Goal: Task Accomplishment & Management: Complete application form

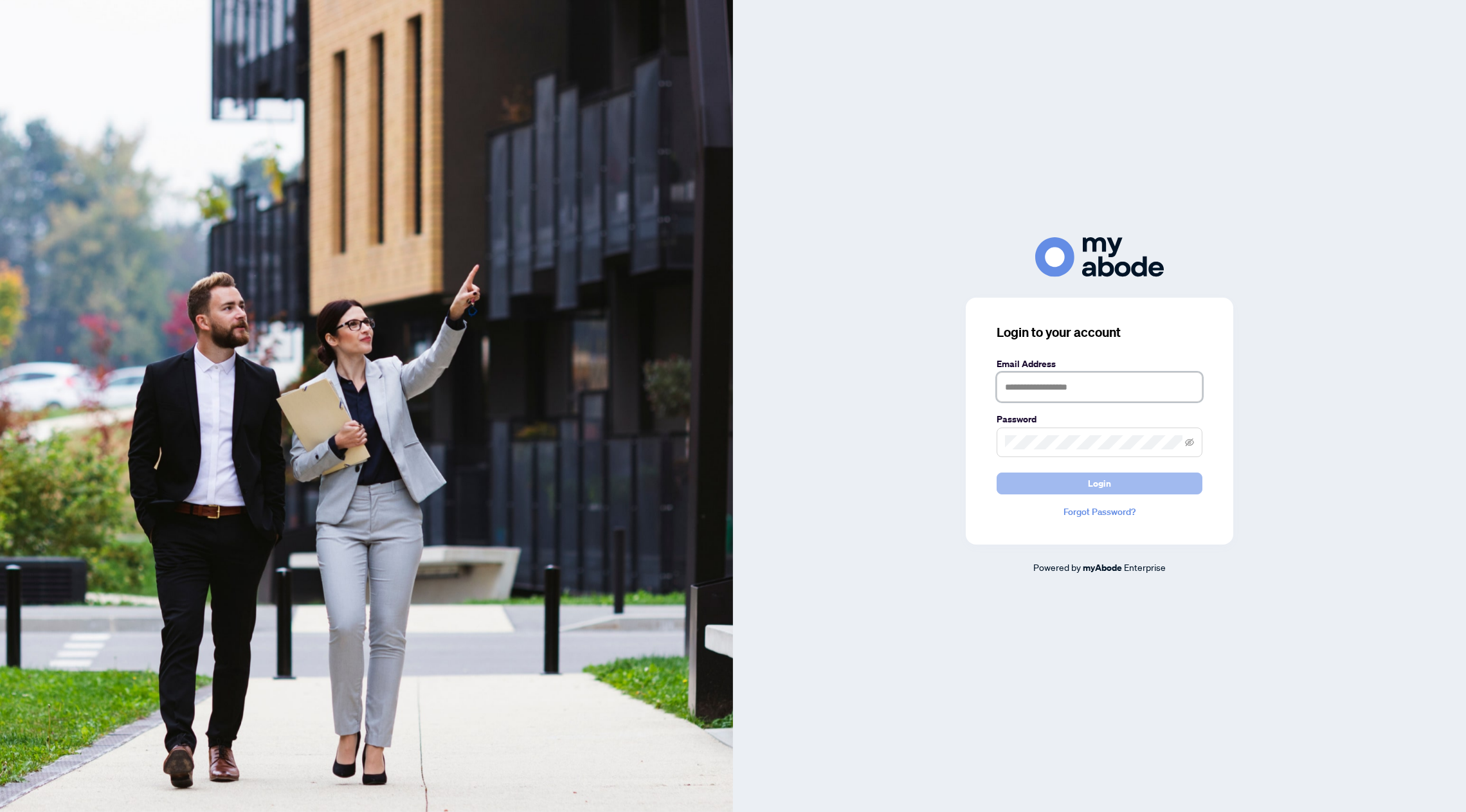
type input "**********"
click at [1080, 487] on button "Login" at bounding box center [1100, 484] width 206 height 22
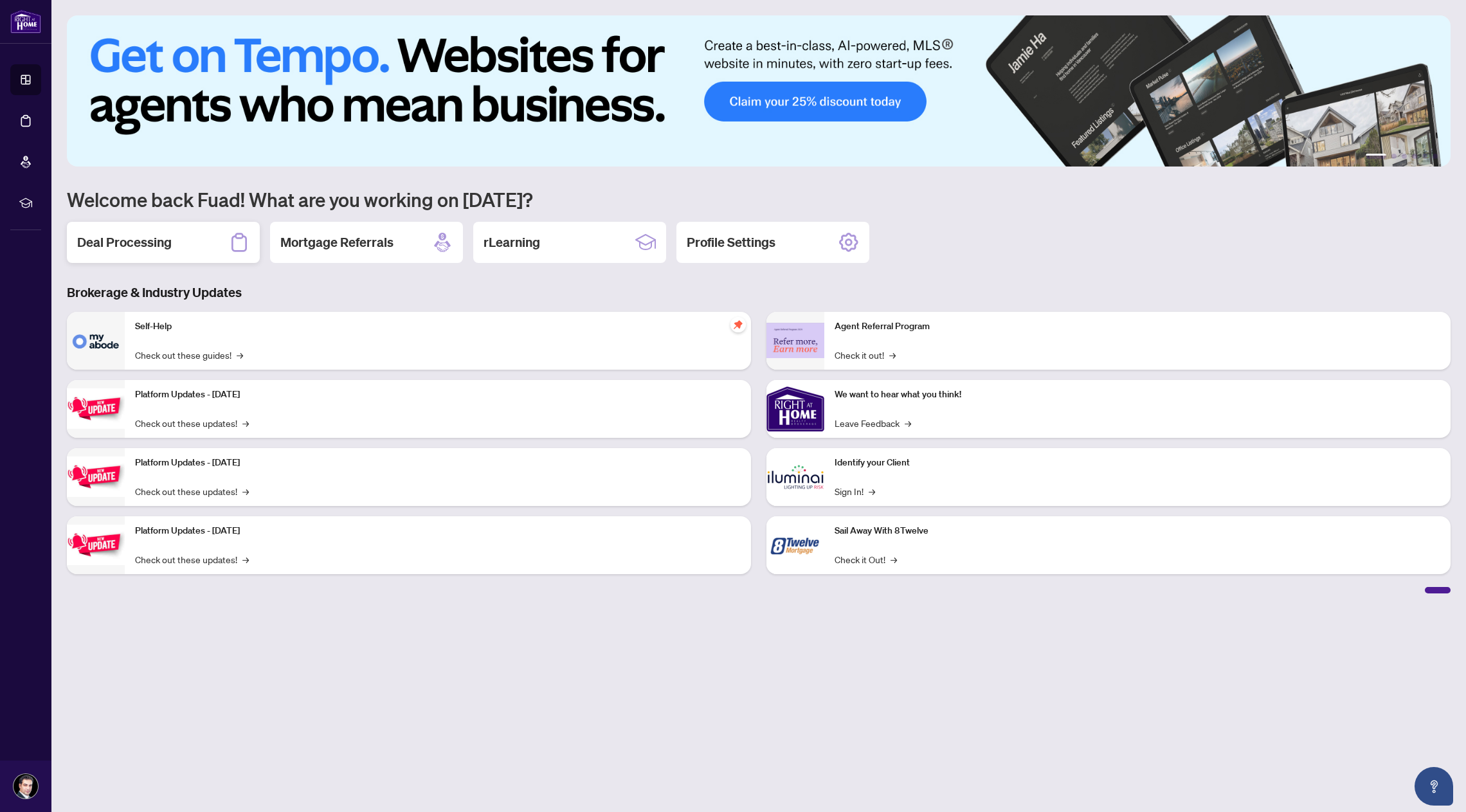
click at [139, 242] on h2 "Deal Processing" at bounding box center [125, 242] width 95 height 18
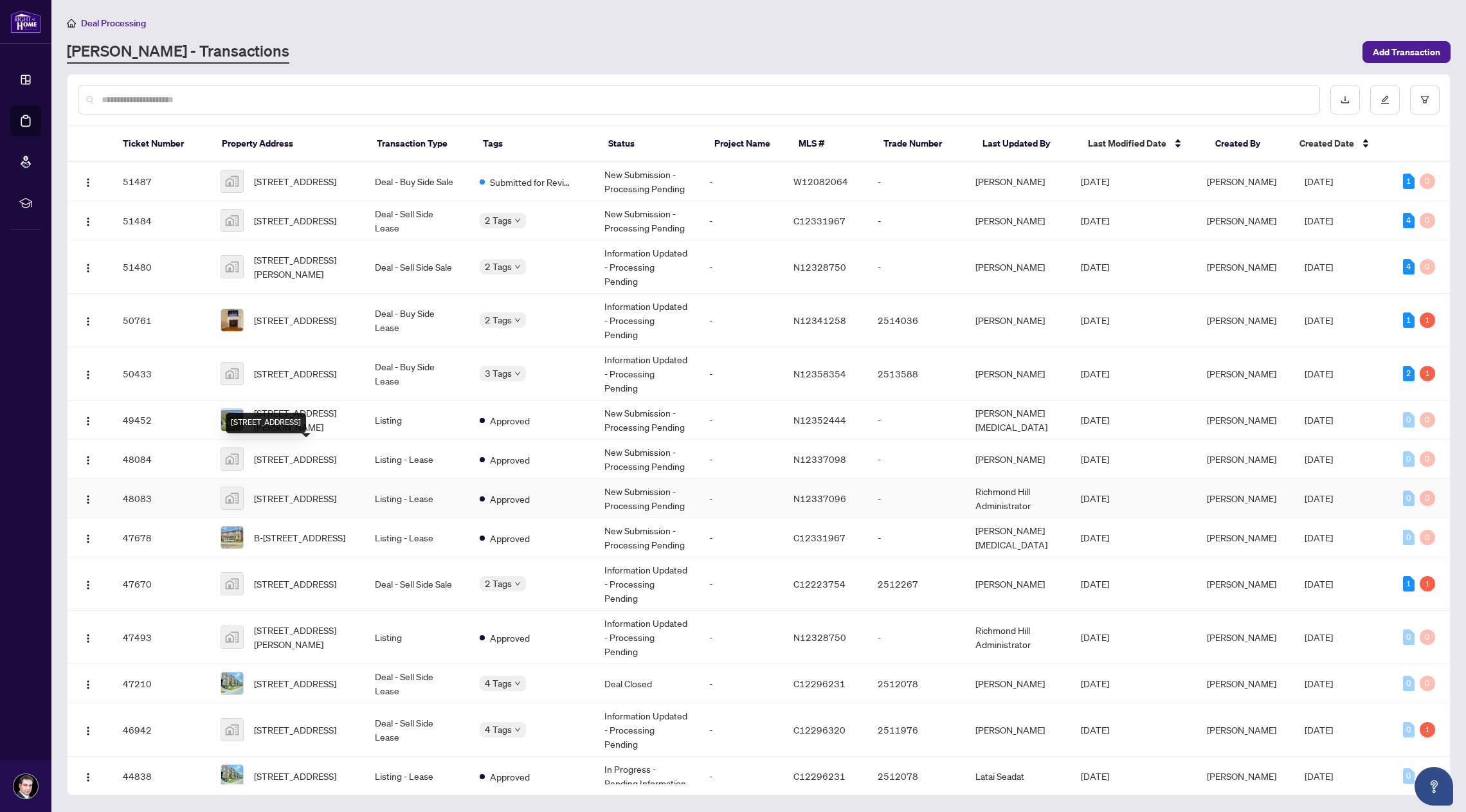
click at [313, 492] on span "[STREET_ADDRESS]" at bounding box center [295, 498] width 82 height 14
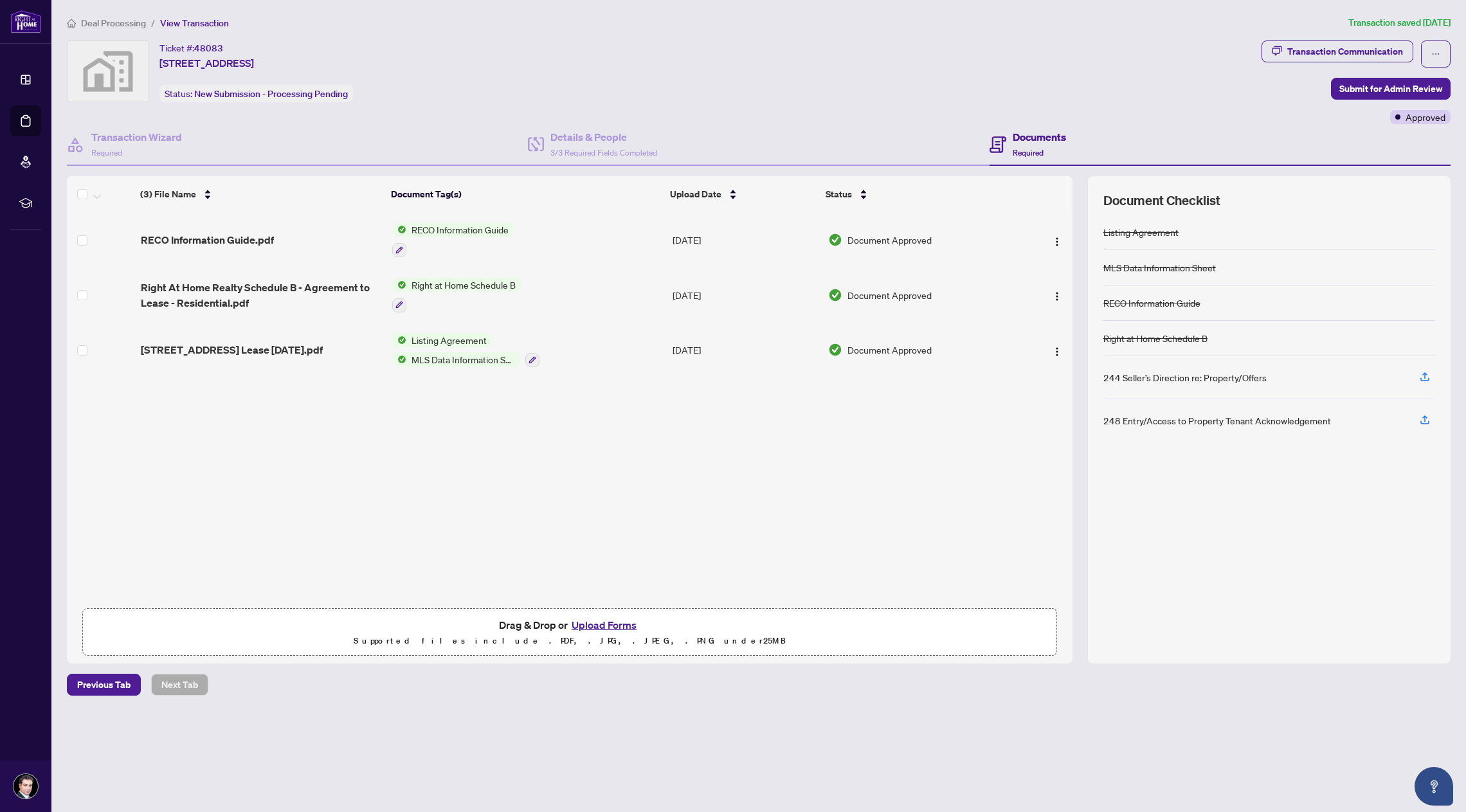
click at [588, 623] on button "Upload Forms" at bounding box center [605, 625] width 73 height 17
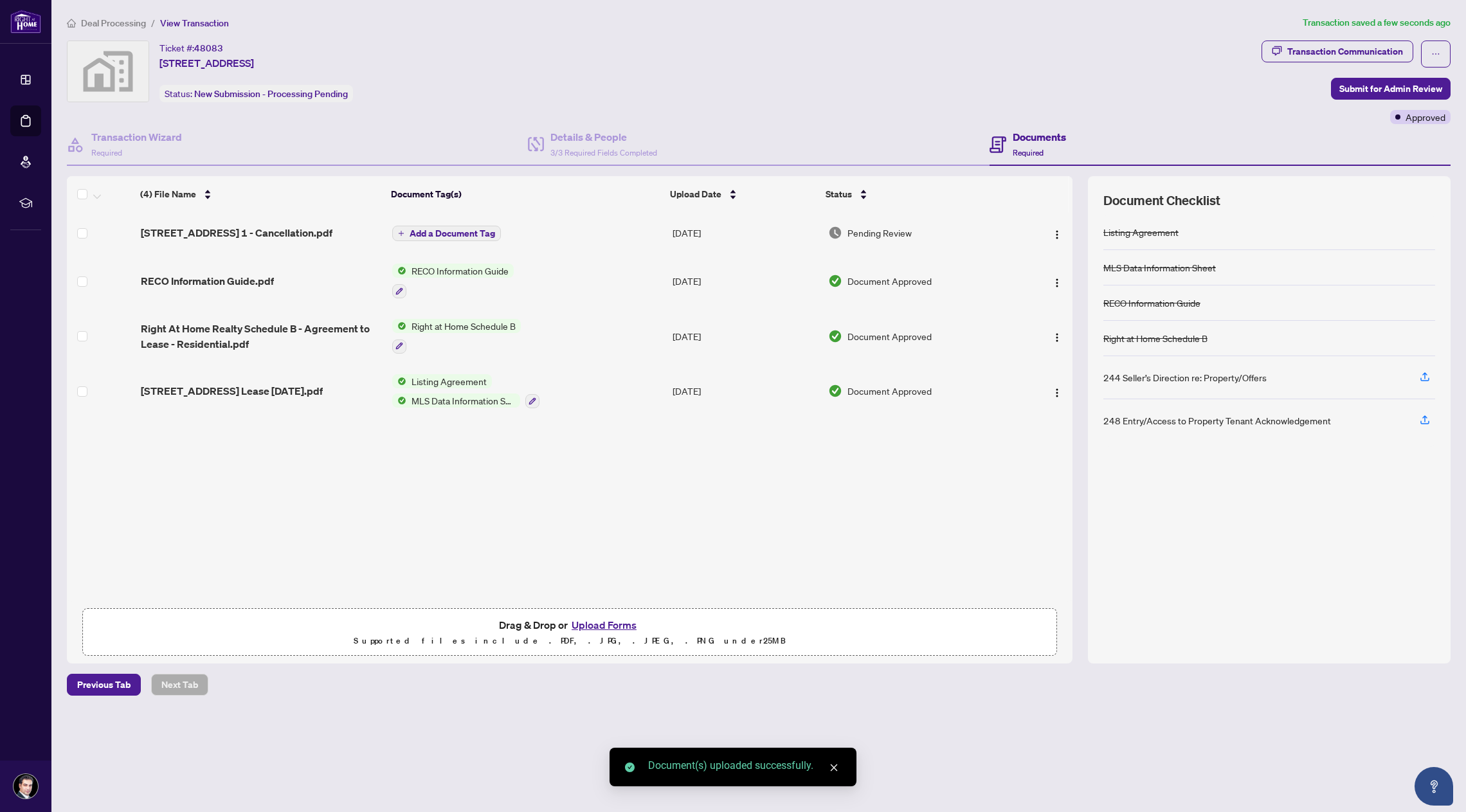
click at [476, 233] on span "Add a Document Tag" at bounding box center [452, 233] width 86 height 9
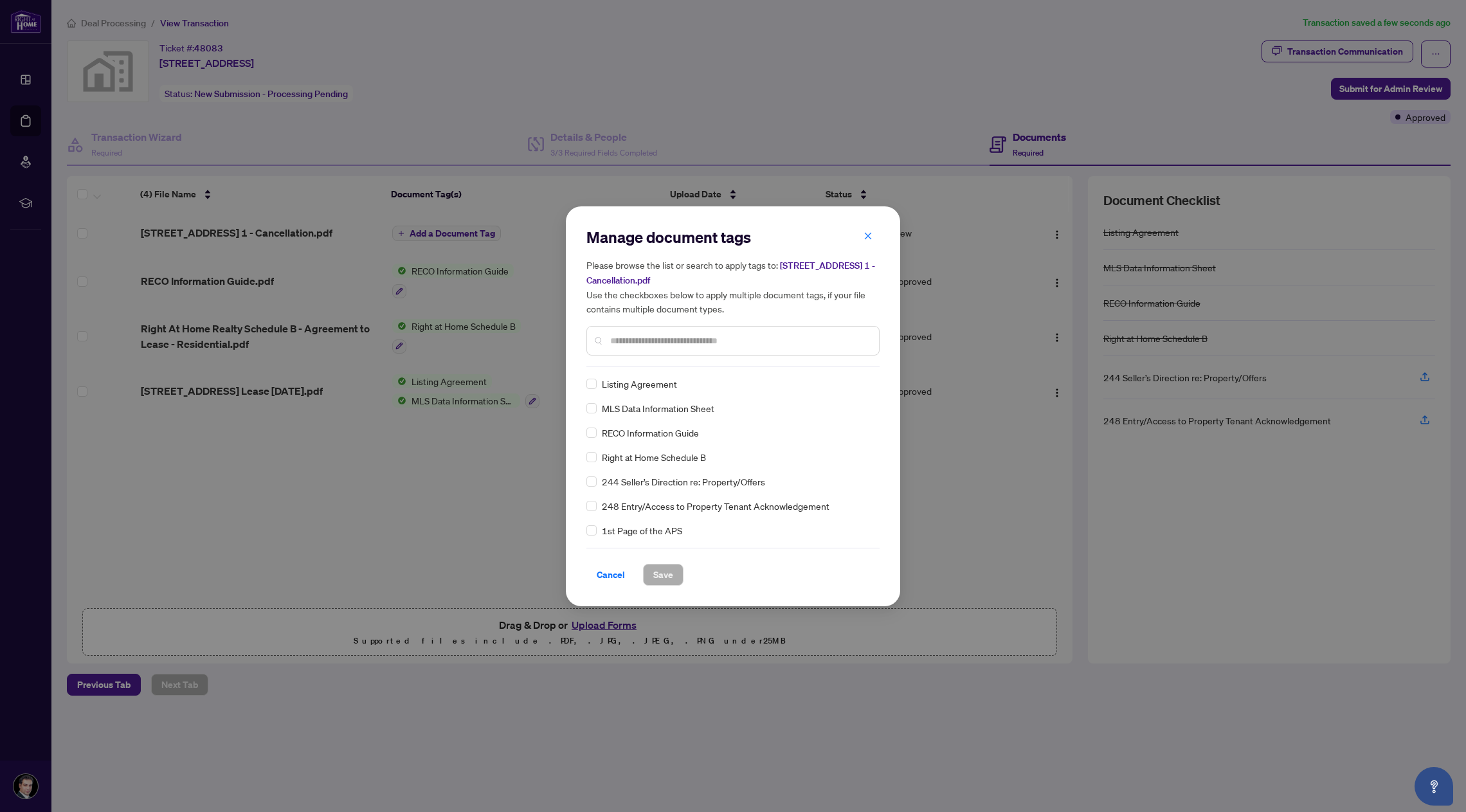
click at [662, 336] on input "text" at bounding box center [739, 341] width 259 height 14
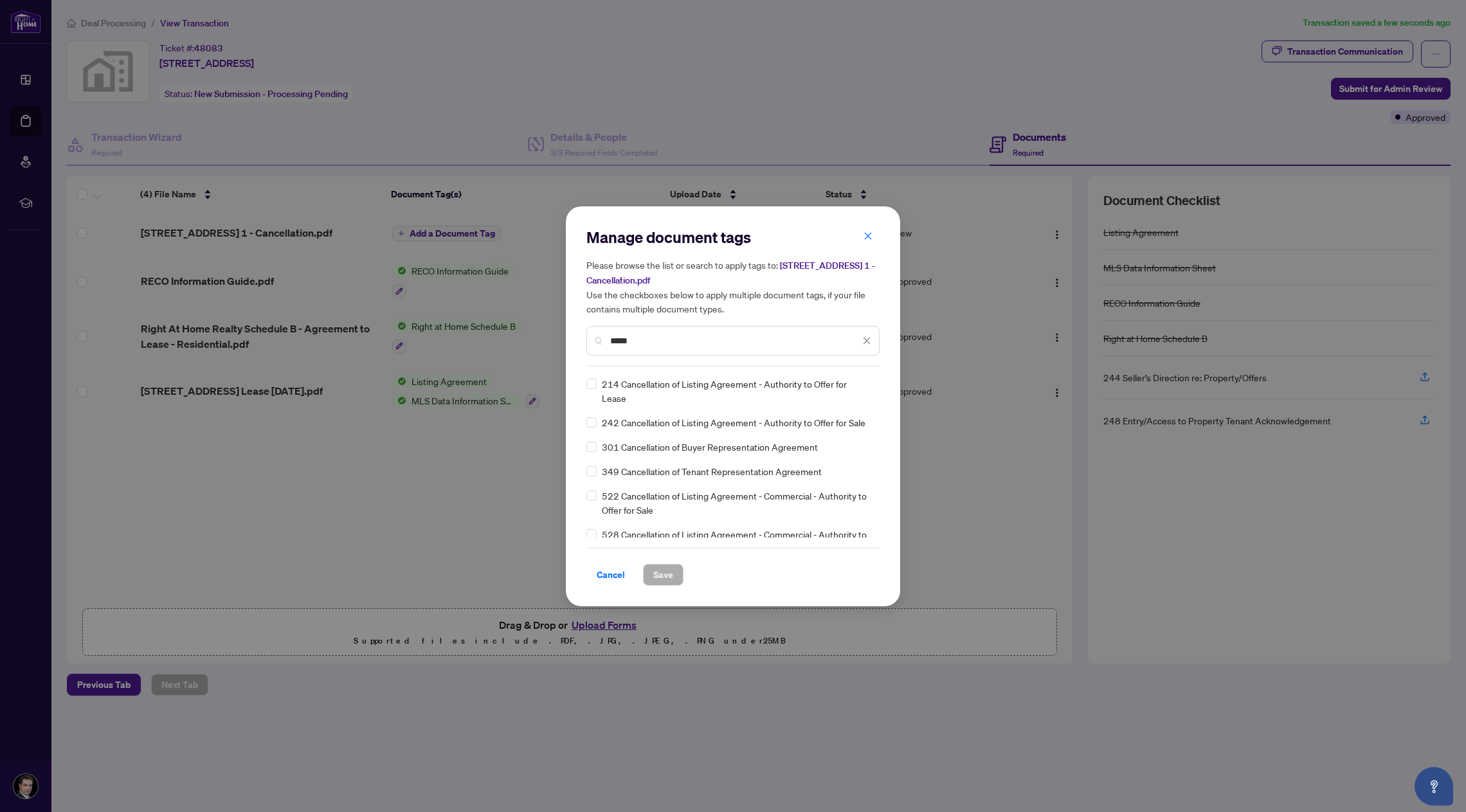
type input "*****"
drag, startPoint x: 671, startPoint y: 575, endPoint x: 677, endPoint y: 574, distance: 6.1
click at [671, 576] on span "Save" at bounding box center [664, 575] width 20 height 20
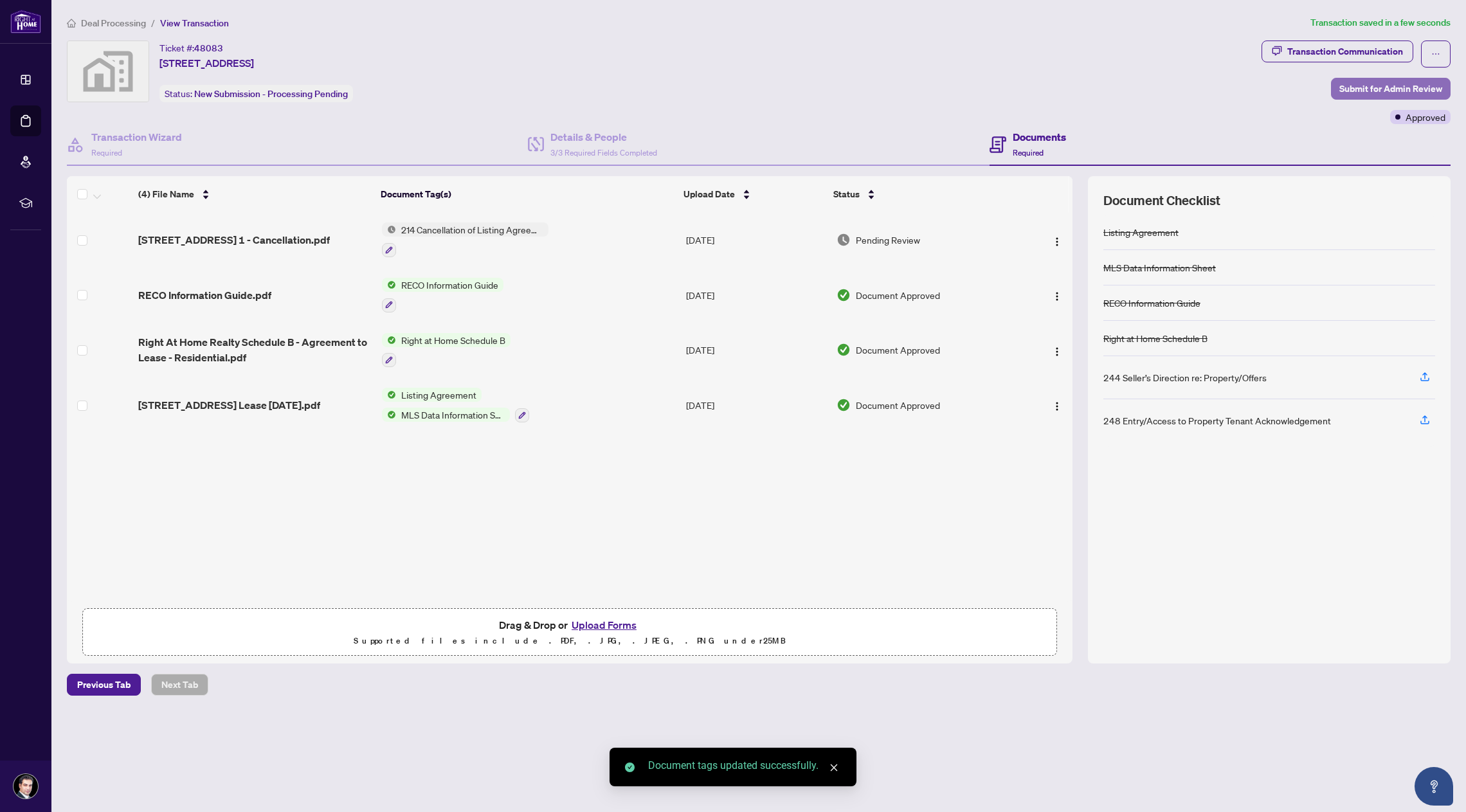
click at [1405, 87] on span "Submit for Admin Review" at bounding box center [1391, 89] width 103 height 20
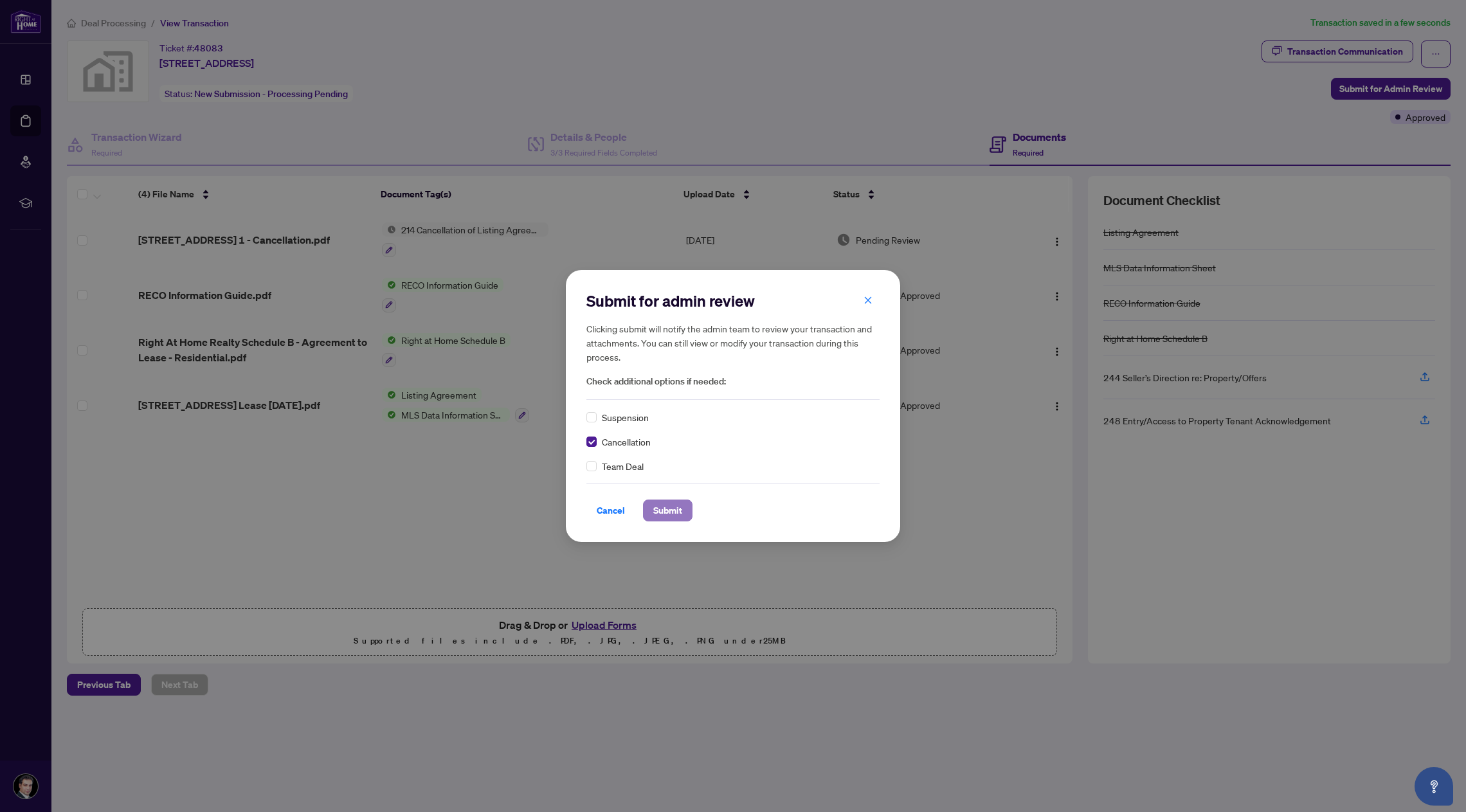
click at [673, 508] on span "Submit" at bounding box center [668, 510] width 29 height 20
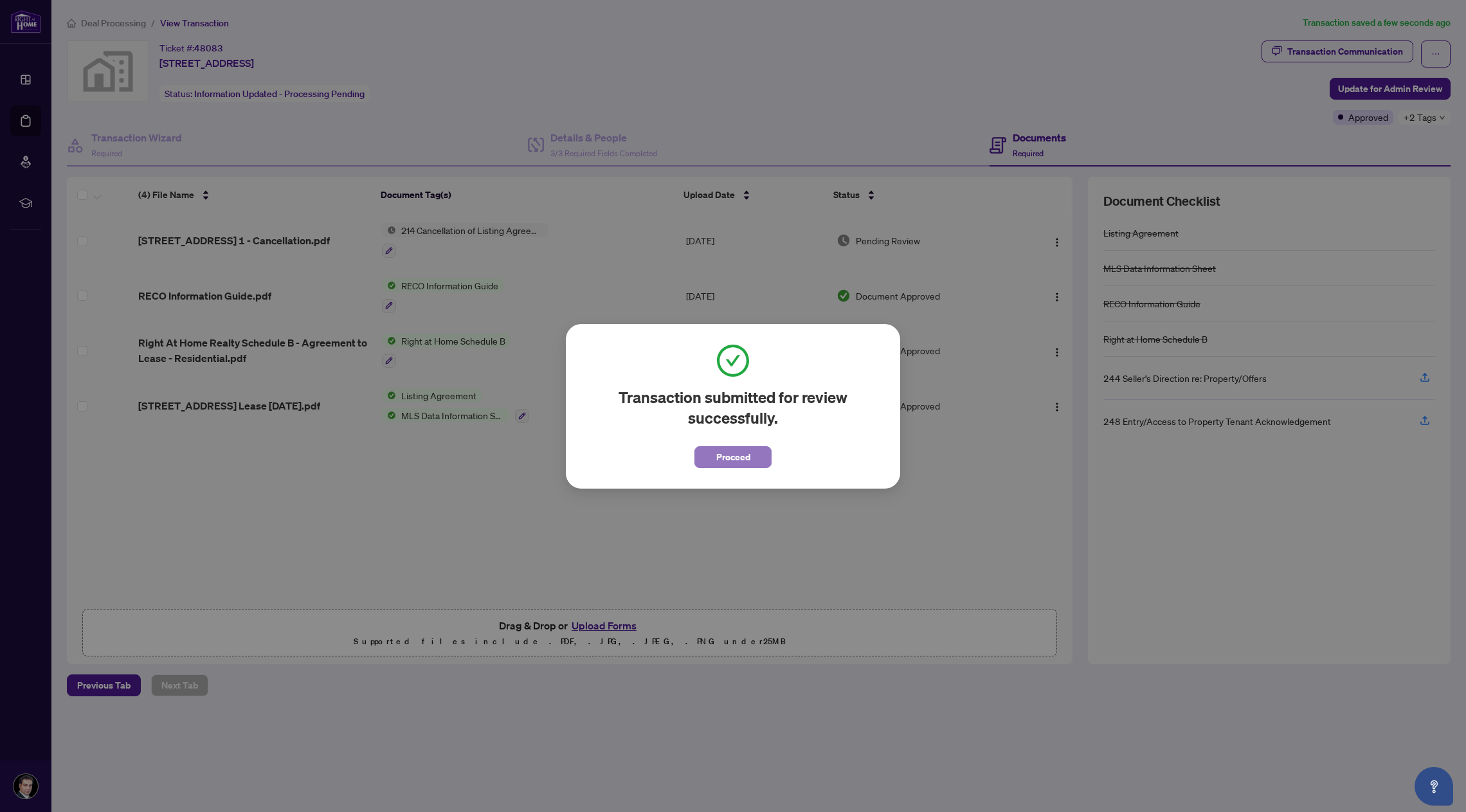
click at [738, 456] on span "Proceed" at bounding box center [733, 457] width 34 height 20
